Goal: Check status: Check status

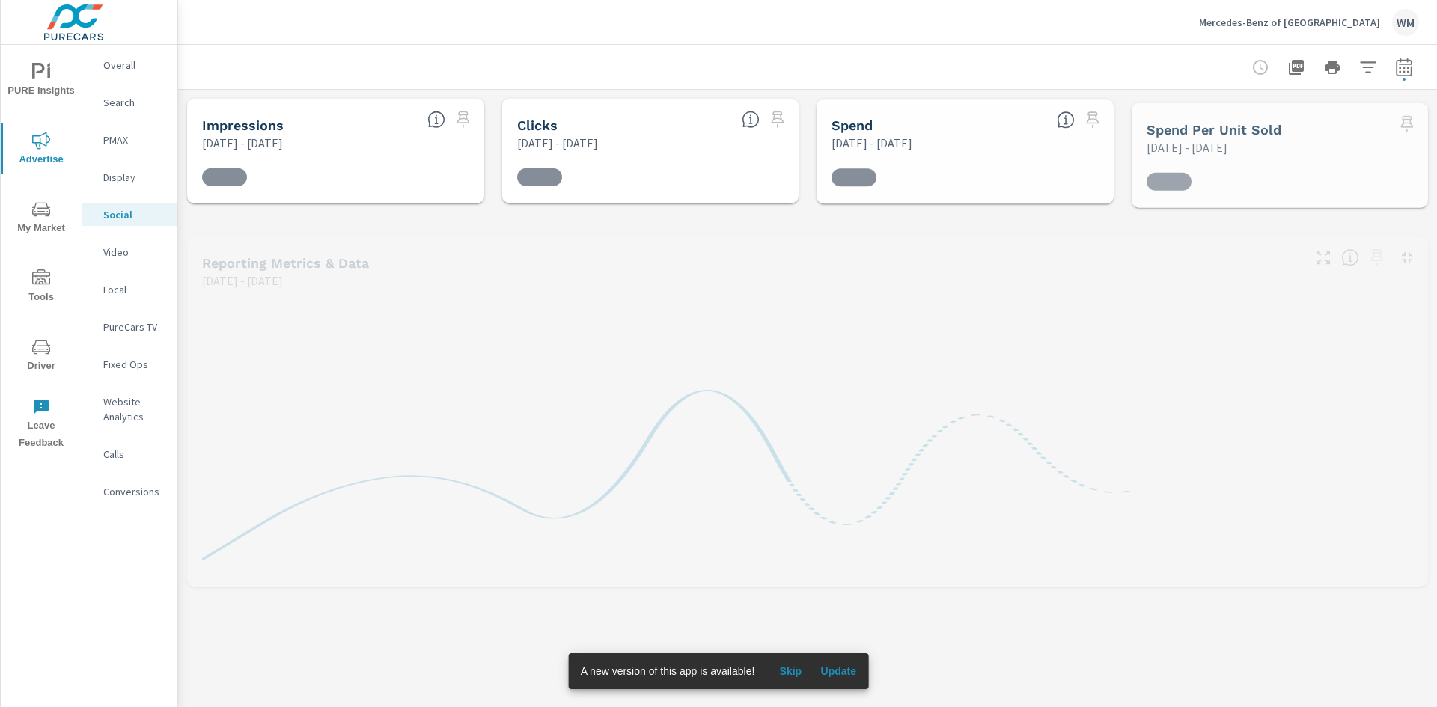
click at [1339, 23] on p "Mercedes-Benz of Charlottesville" at bounding box center [1289, 22] width 181 height 13
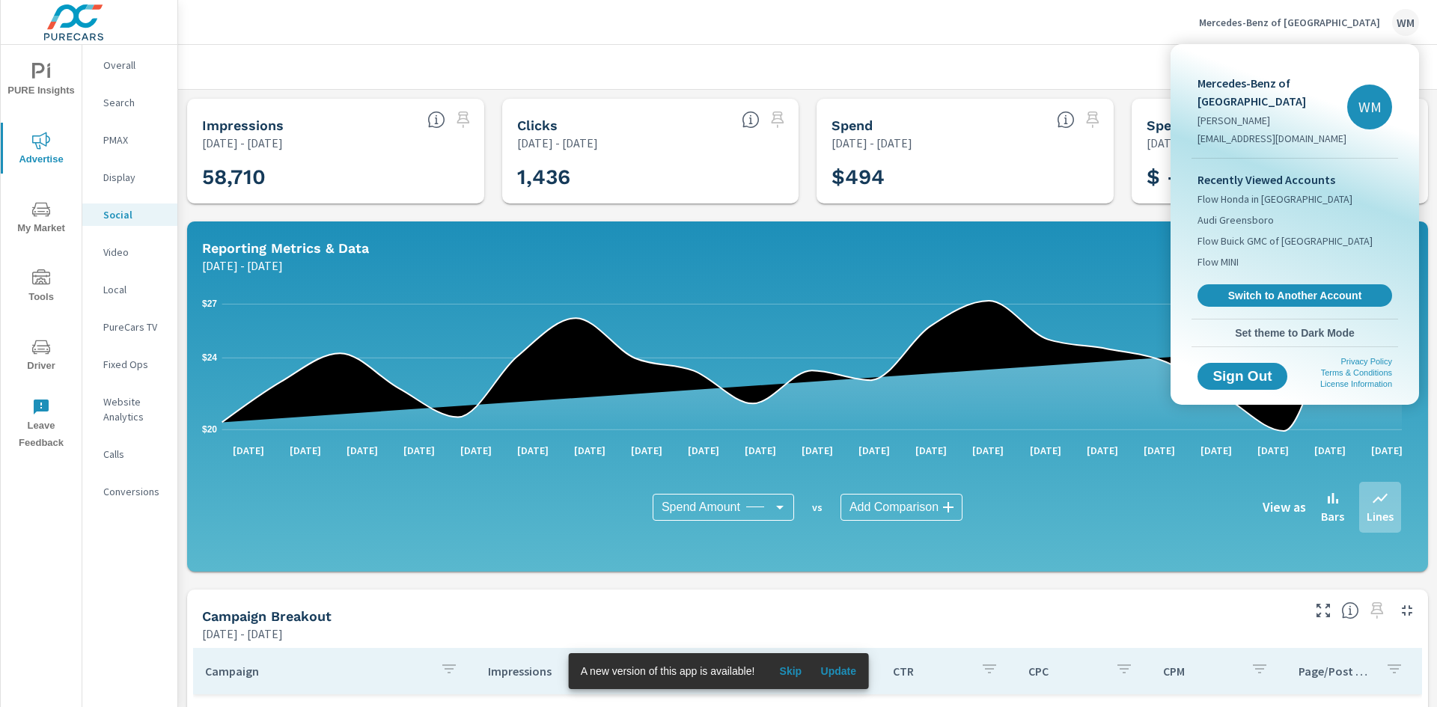
click at [1041, 615] on div at bounding box center [718, 353] width 1437 height 707
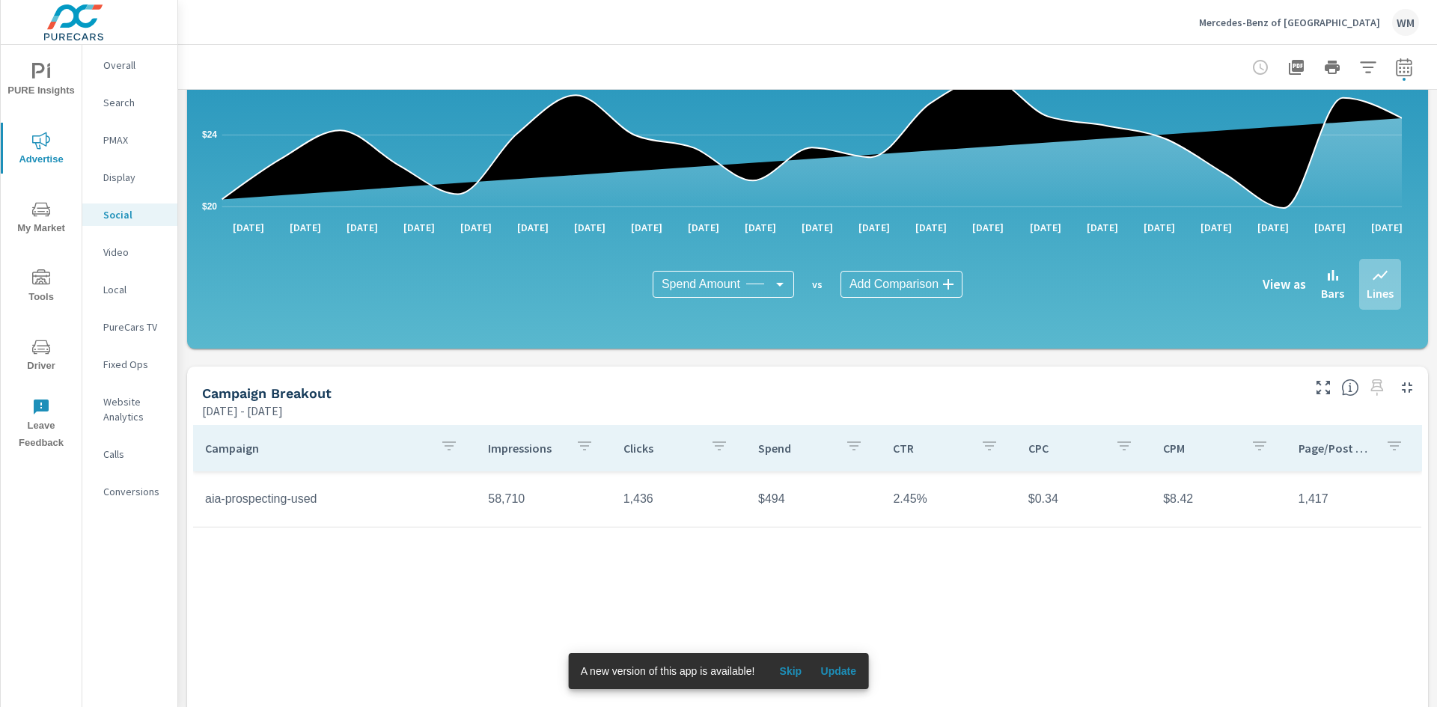
scroll to position [225, 0]
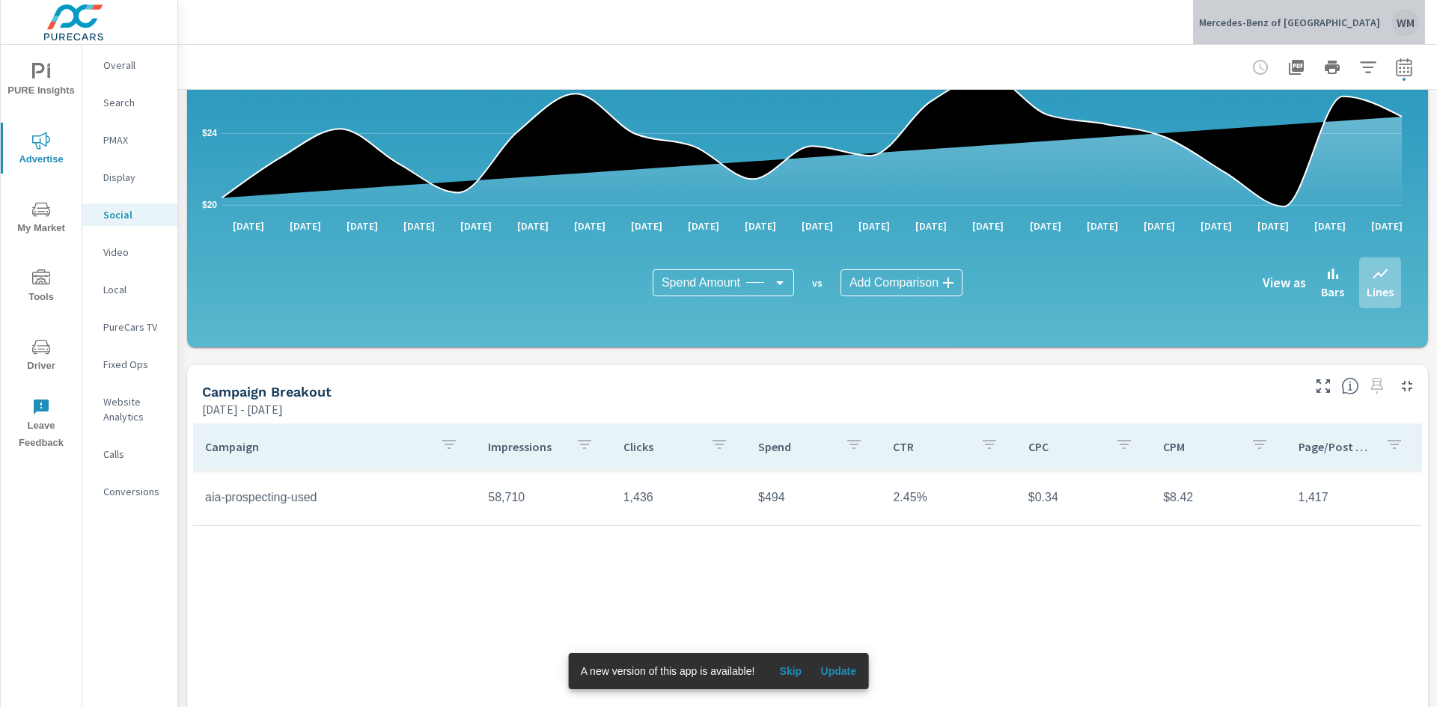
click at [1371, 12] on div "Mercedes-Benz of Charlottesville WM" at bounding box center [1309, 22] width 220 height 27
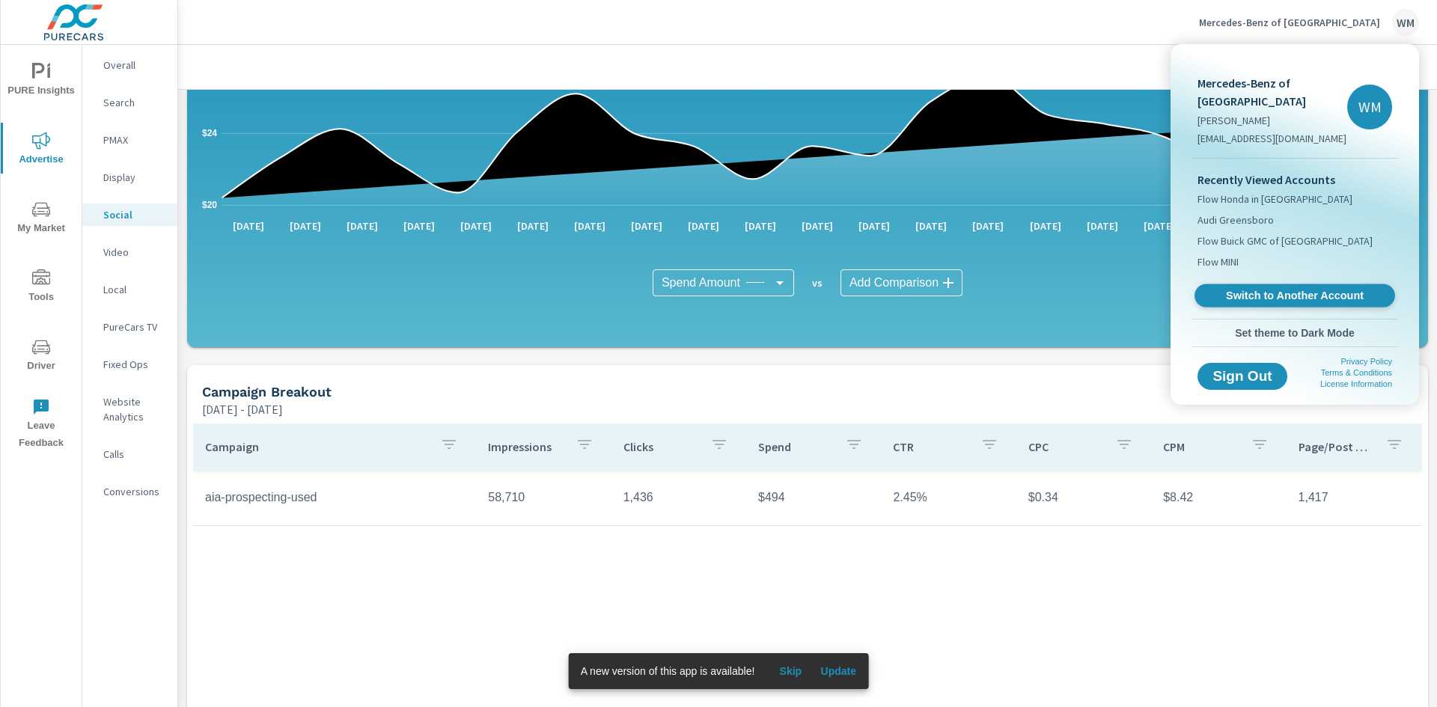
click at [1259, 293] on span "Switch to Another Account" at bounding box center [1294, 296] width 183 height 14
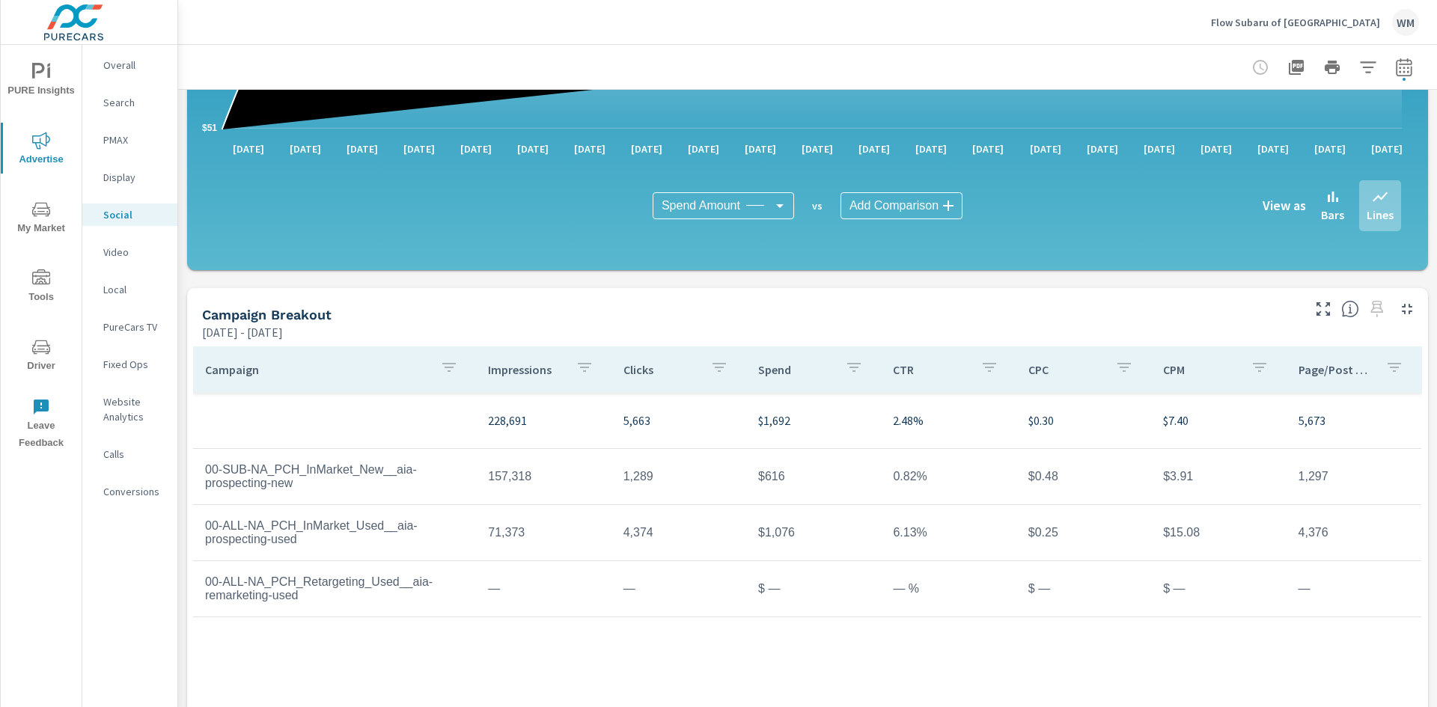
scroll to position [365, 0]
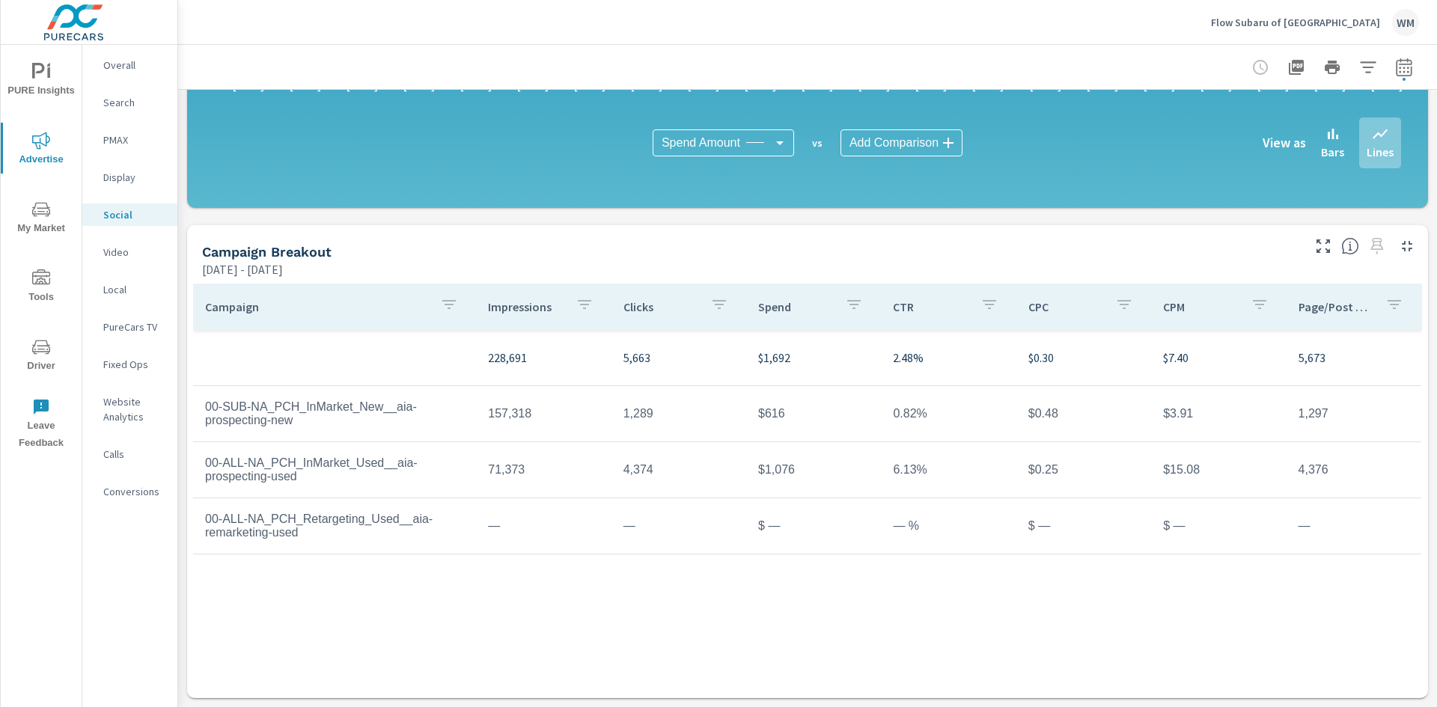
click at [1401, 63] on icon "button" at bounding box center [1404, 67] width 18 height 18
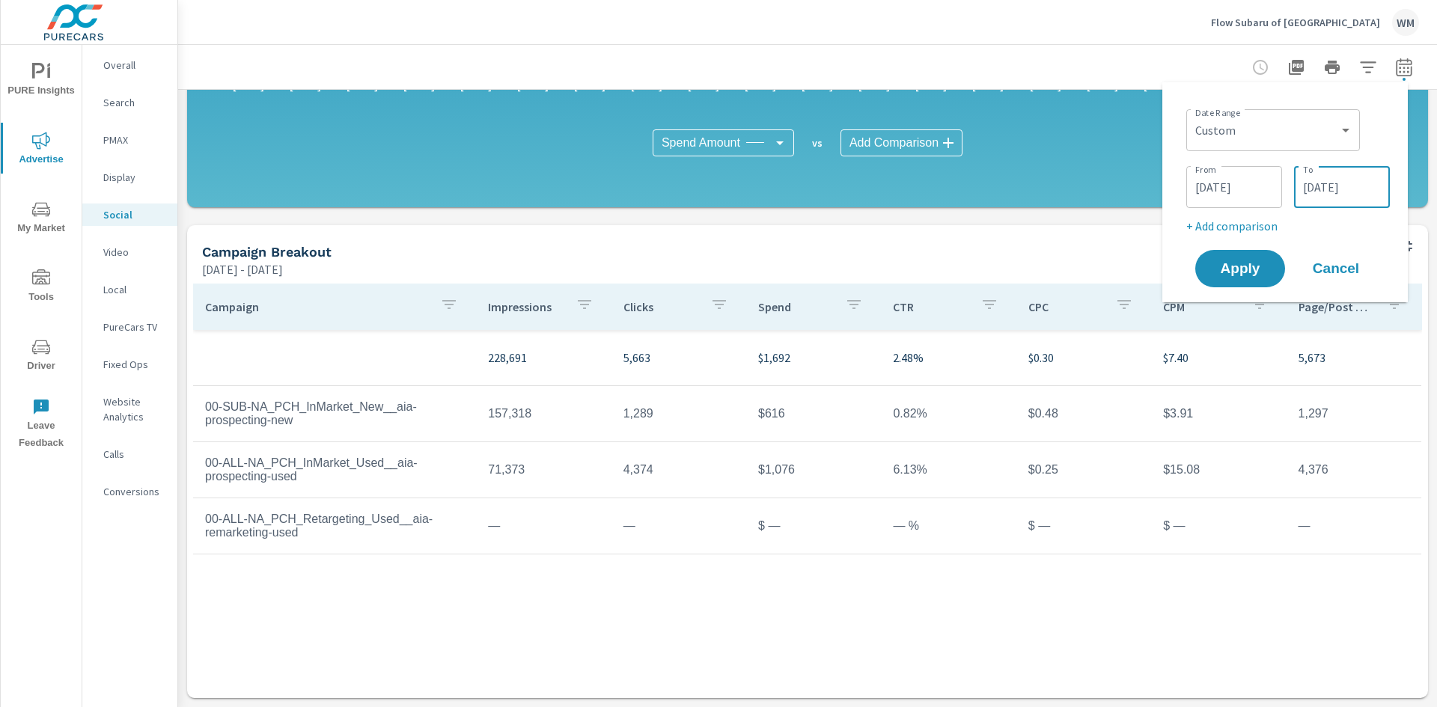
click at [1333, 192] on input "[DATE]" at bounding box center [1342, 187] width 84 height 30
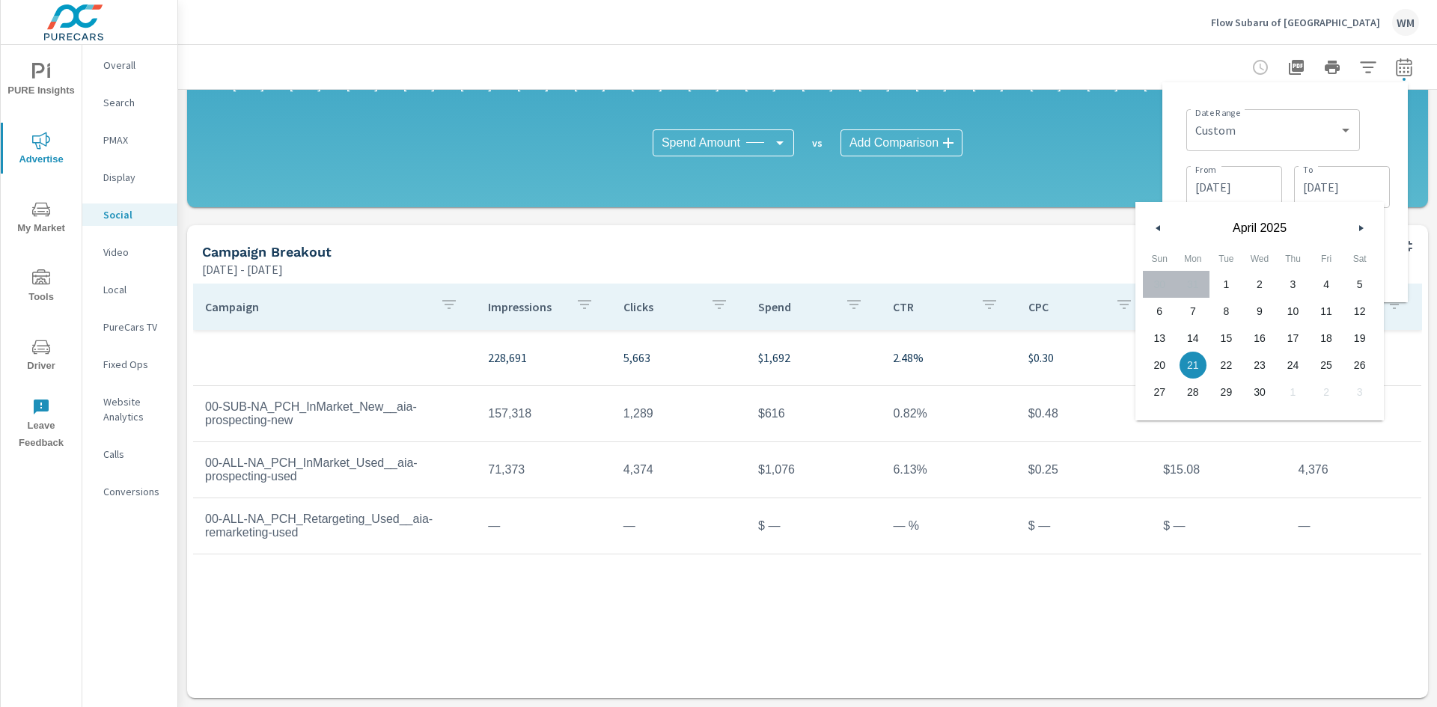
click at [1362, 222] on button "button" at bounding box center [1361, 228] width 18 height 18
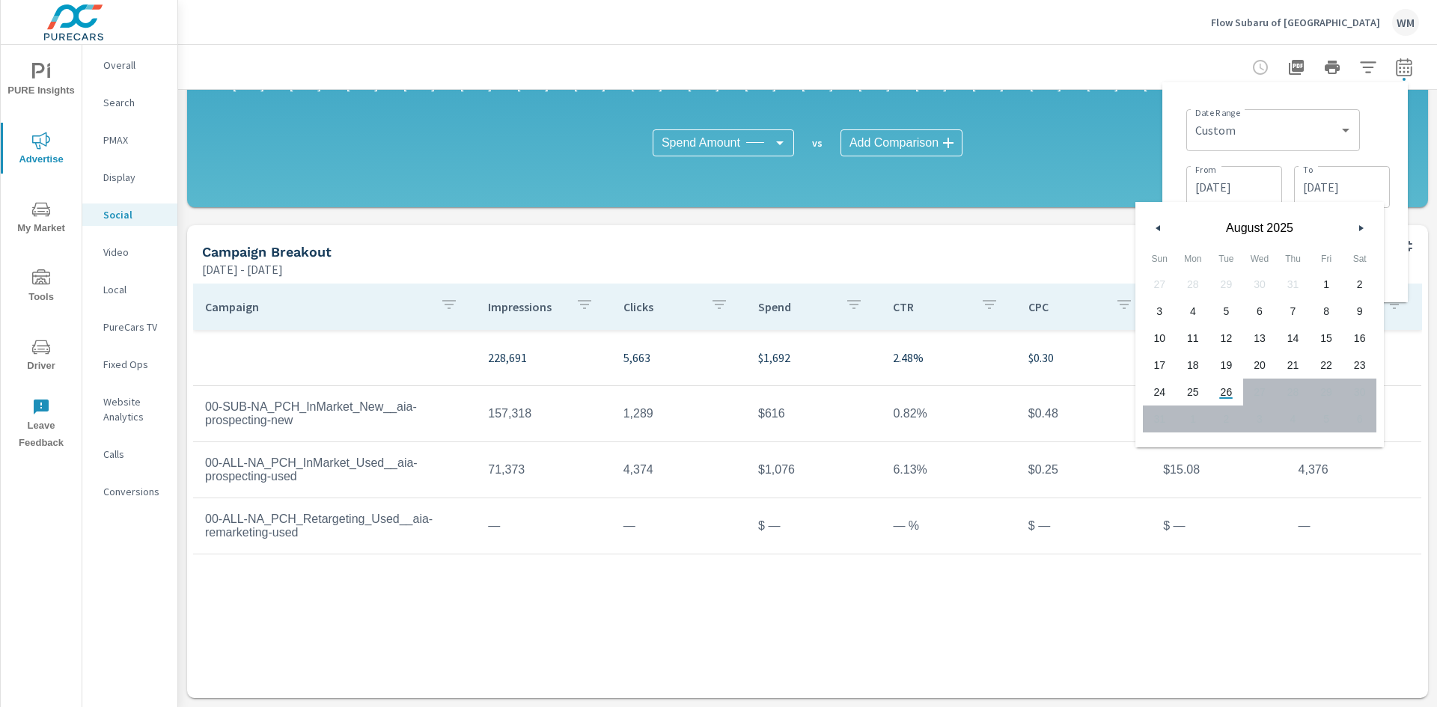
click at [1226, 383] on span "26" at bounding box center [1227, 392] width 34 height 19
type input "[DATE]"
click at [1232, 181] on input "[DATE]" at bounding box center [1235, 187] width 84 height 30
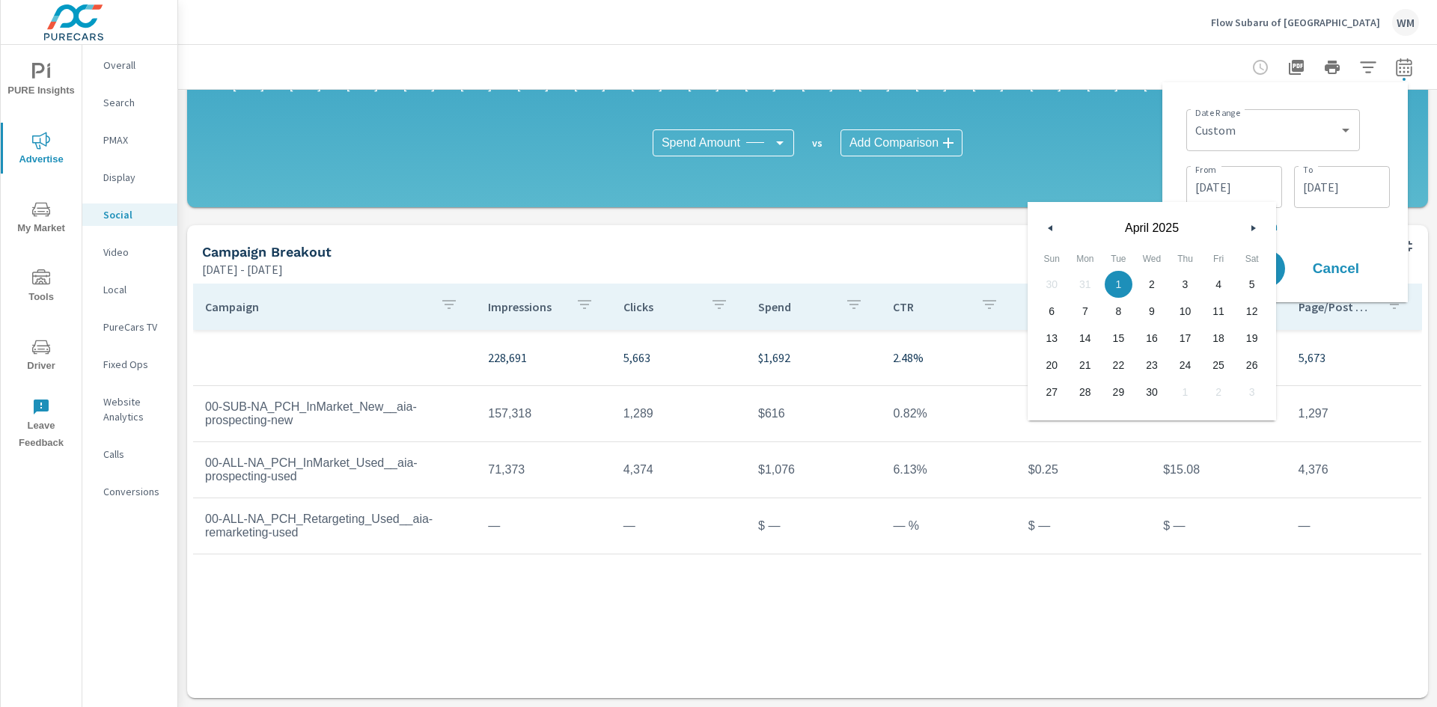
click at [1246, 232] on button "button" at bounding box center [1253, 228] width 18 height 18
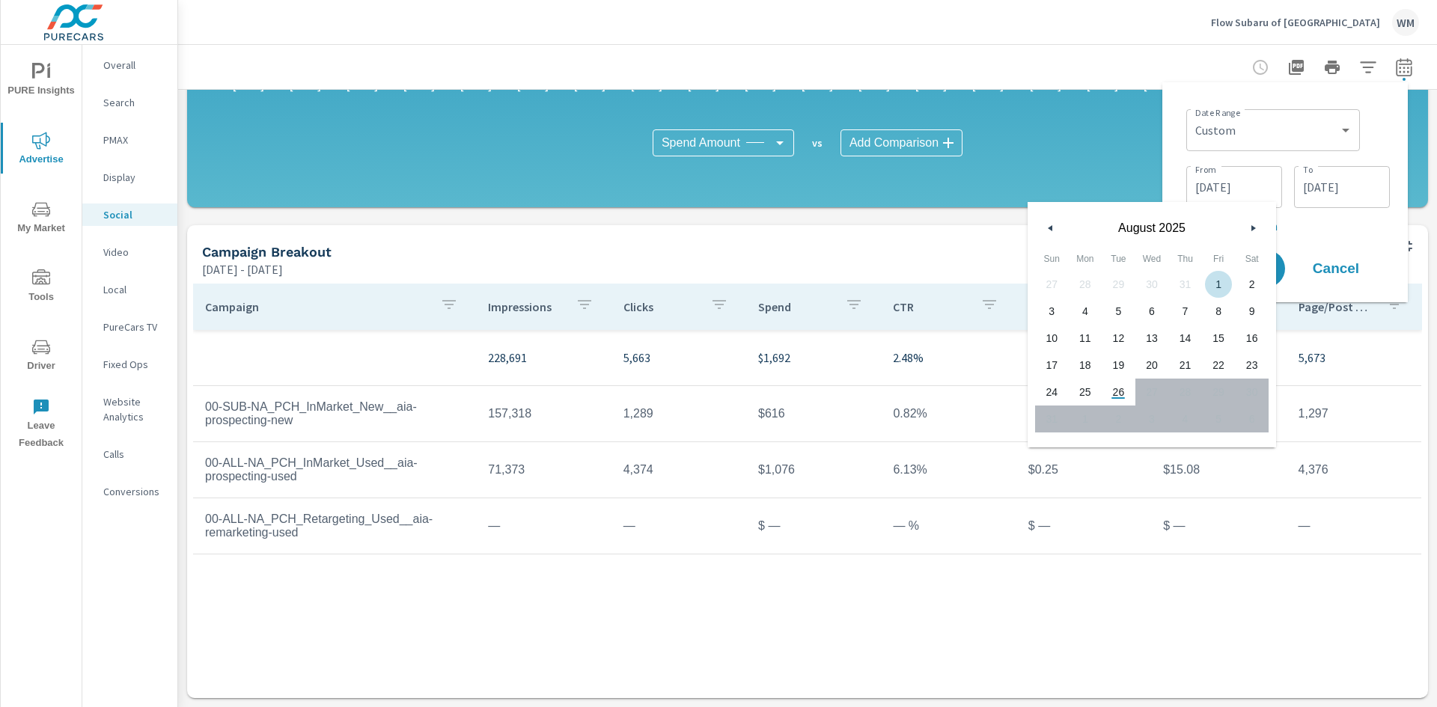
click at [1216, 285] on span "1" at bounding box center [1219, 284] width 34 height 19
type input "[DATE]"
click at [1327, 237] on div "Date Range Custom [DATE] Last week Last 7 days Last 14 days Last 30 days Last 4…" at bounding box center [1286, 192] width 222 height 196
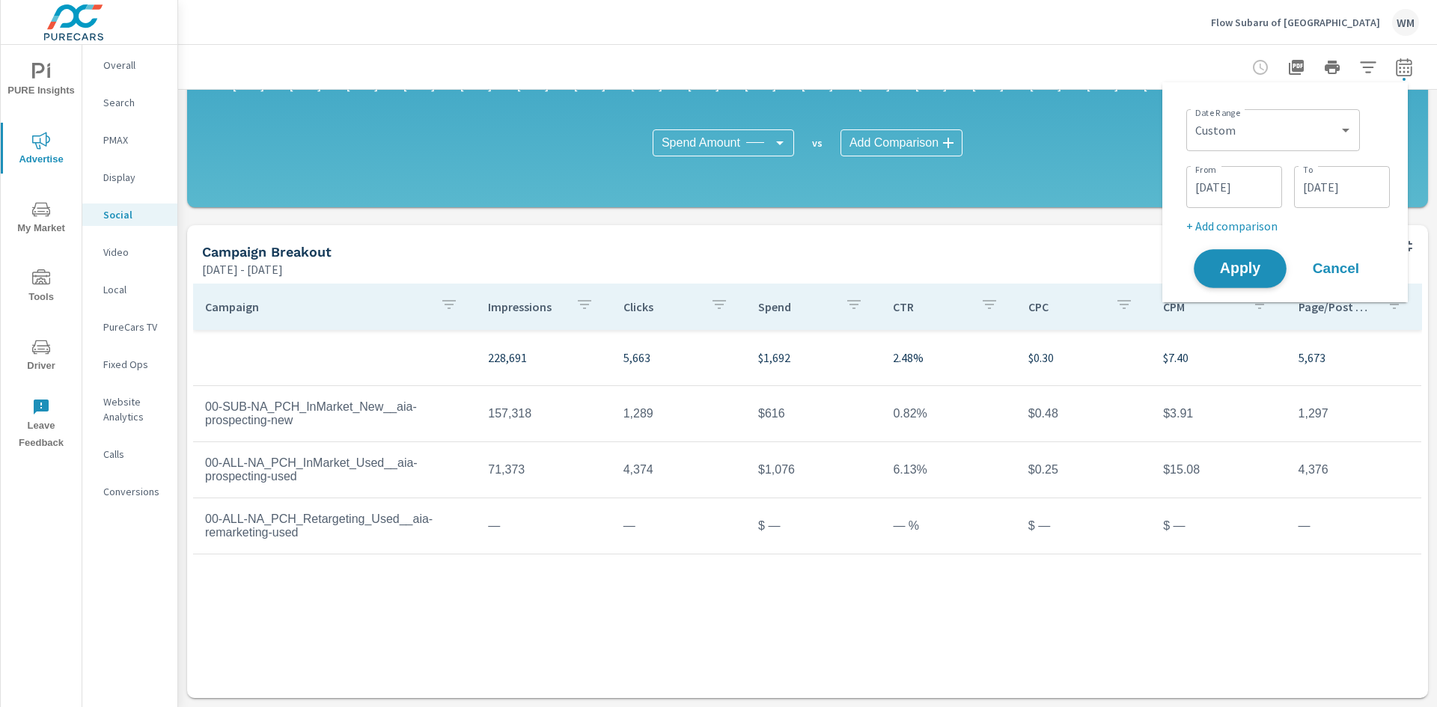
click at [1261, 265] on span "Apply" at bounding box center [1240, 269] width 61 height 14
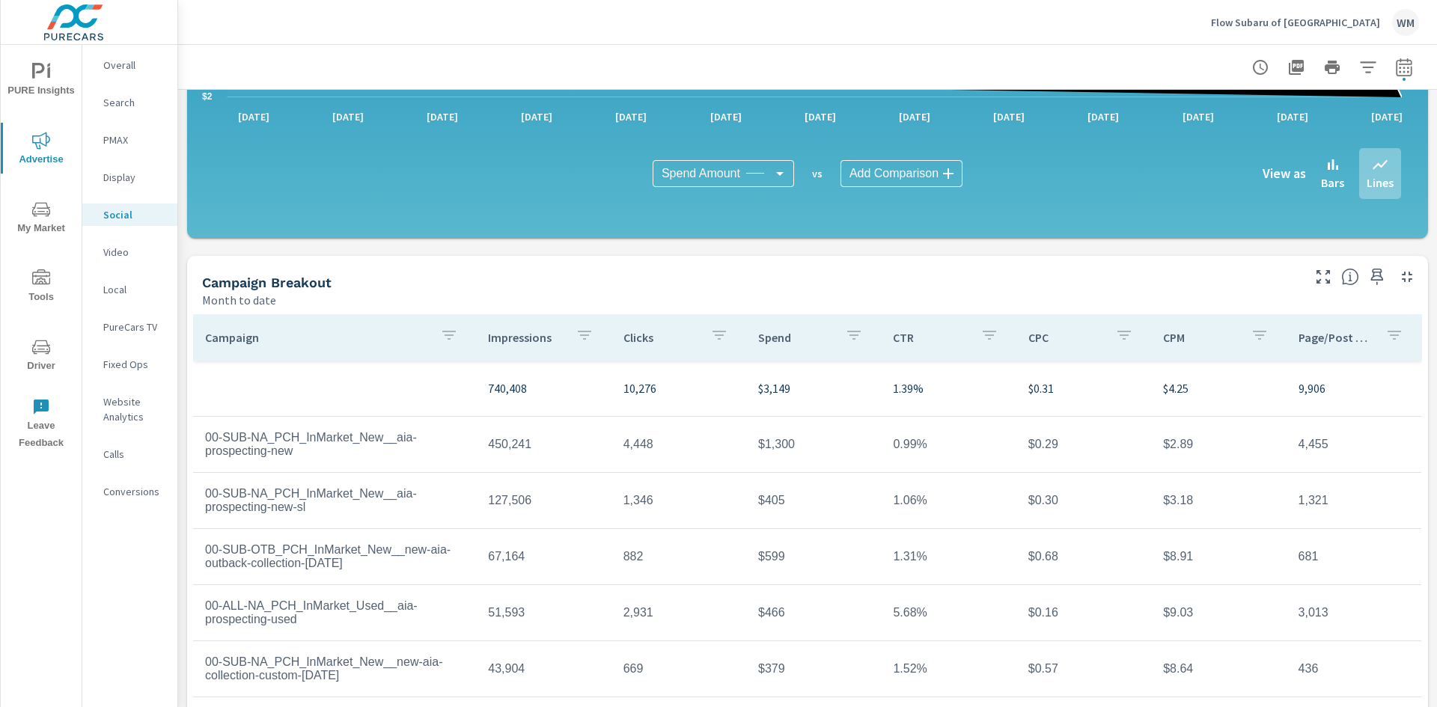
scroll to position [365, 0]
